Goal: Navigation & Orientation: Go to known website

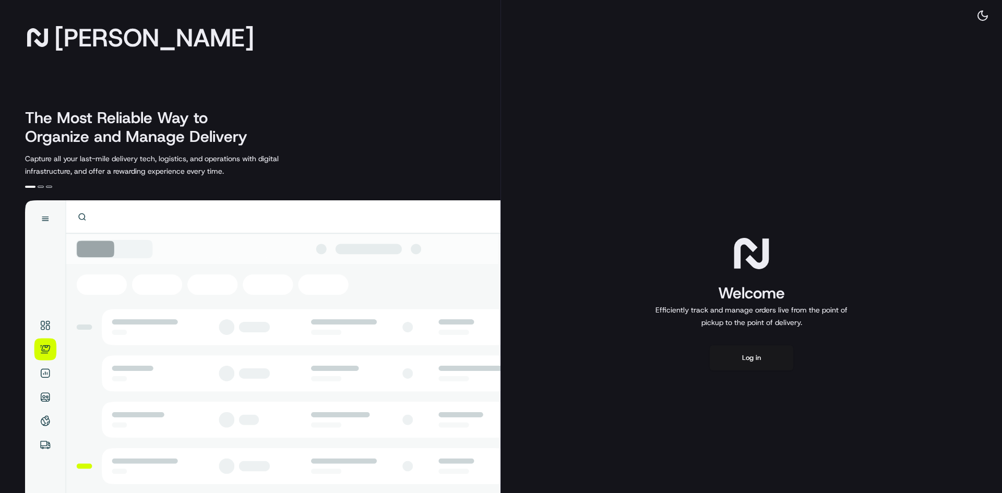
click at [351, 155] on div "The Most Reliable Way to Organize and Manage Delivery Capture all your last-mil…" at bounding box center [262, 143] width 475 height 69
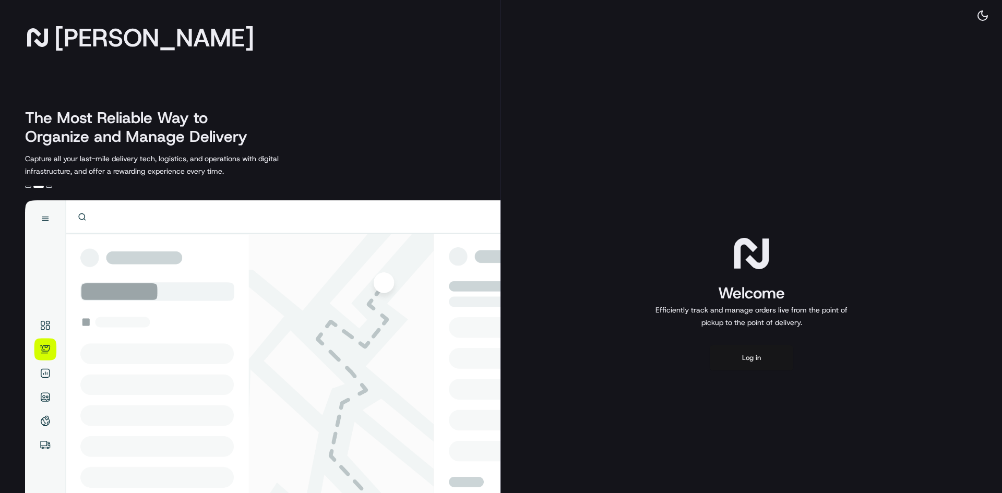
click at [746, 363] on button "Log in" at bounding box center [752, 357] width 84 height 25
